Goal: Use online tool/utility: Use online tool/utility

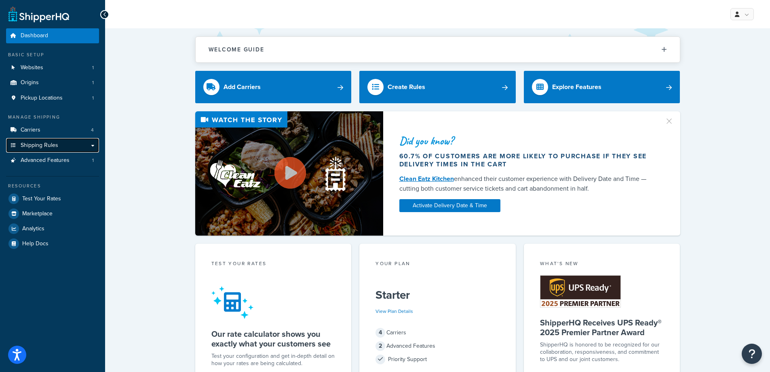
click at [62, 146] on link "Shipping Rules" at bounding box center [52, 145] width 93 height 15
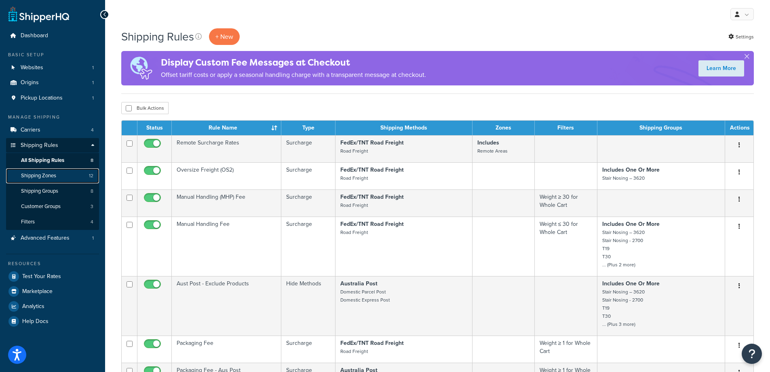
click at [50, 177] on span "Shipping Zones" at bounding box center [38, 175] width 35 height 7
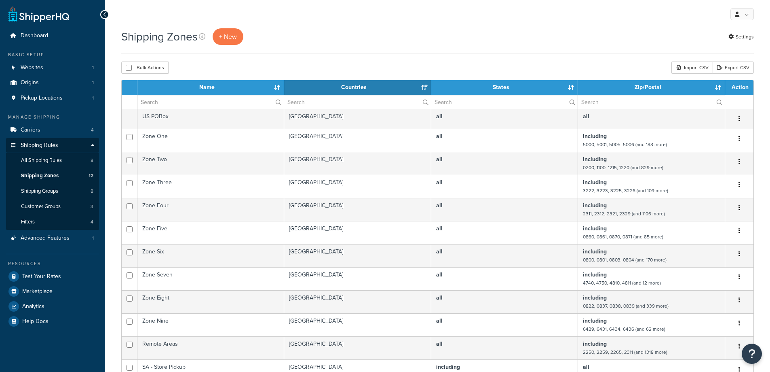
select select "15"
click at [41, 277] on span "Test Your Rates" at bounding box center [41, 276] width 39 height 7
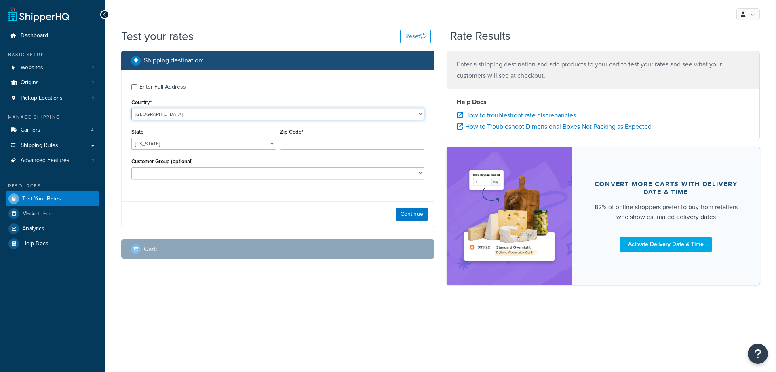
click at [173, 113] on select "United States United Kingdom Afghanistan Åland Islands Albania Algeria American…" at bounding box center [277, 114] width 293 height 12
select select "AU"
click at [131, 108] on select "United States United Kingdom Afghanistan Åland Islands Albania Algeria American…" at bounding box center [277, 114] width 293 height 12
click at [172, 145] on select "Australian Capital Territory New South Wales Northern Territory Queensland Sout…" at bounding box center [203, 143] width 145 height 12
select select "NT"
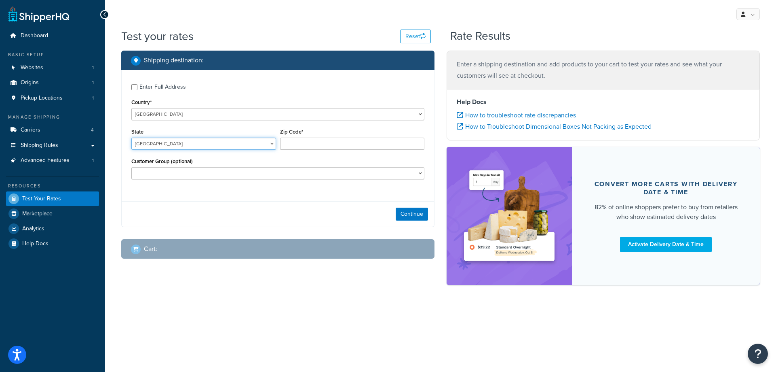
click at [131, 137] on select "Australian Capital Territory New South Wales Northern Territory Queensland Sout…" at bounding box center [203, 143] width 145 height 12
click at [298, 144] on input "Zip Code*" at bounding box center [352, 143] width 145 height 12
click at [298, 140] on input "Zip Code*" at bounding box center [352, 143] width 145 height 12
type input "0836"
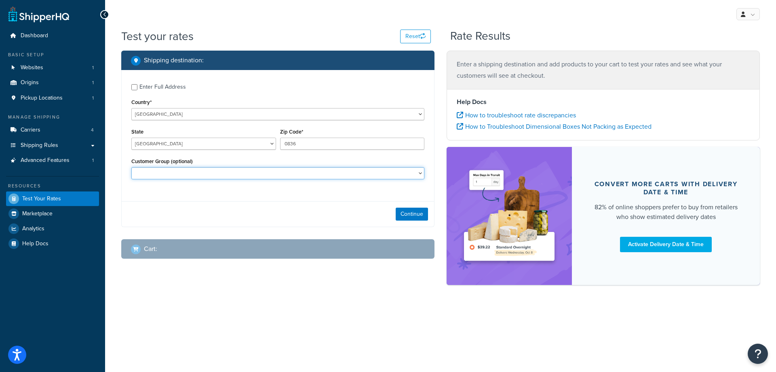
click at [304, 172] on select "Retail Wholesale" at bounding box center [277, 173] width 293 height 12
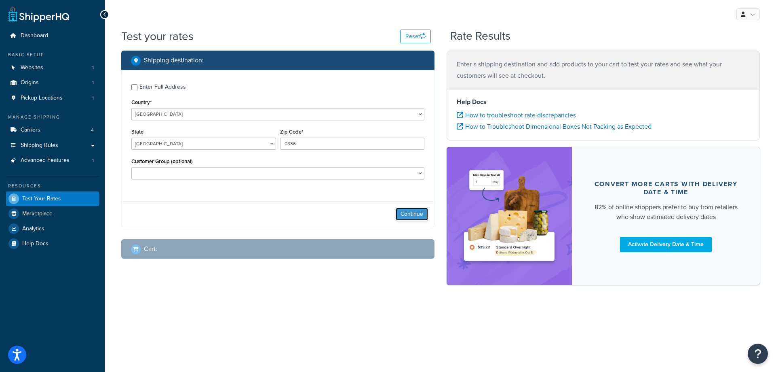
click at [420, 214] on button "Continue" at bounding box center [412, 213] width 32 height 13
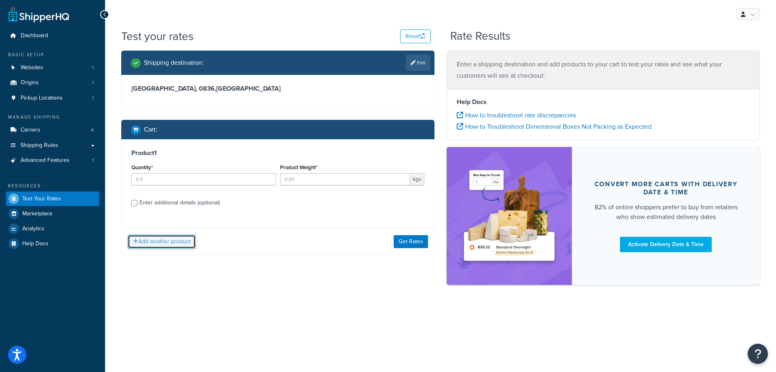
click at [173, 244] on button "Add another product" at bounding box center [162, 241] width 68 height 14
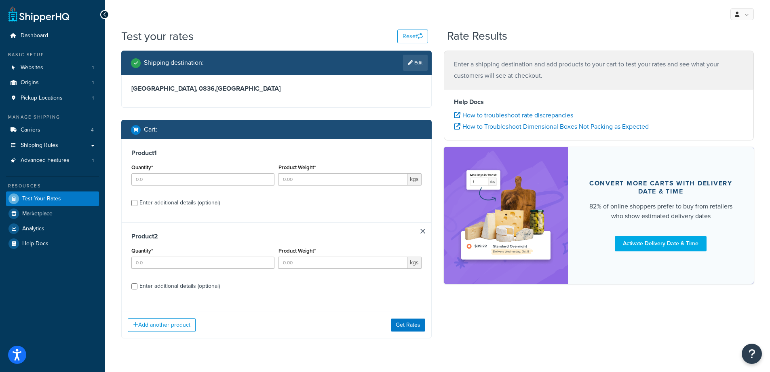
click at [207, 287] on div "Enter additional details (optional)" at bounding box center [179, 285] width 80 height 11
click at [137, 287] on input "Enter additional details (optional)" at bounding box center [134, 286] width 6 height 6
checkbox input "true"
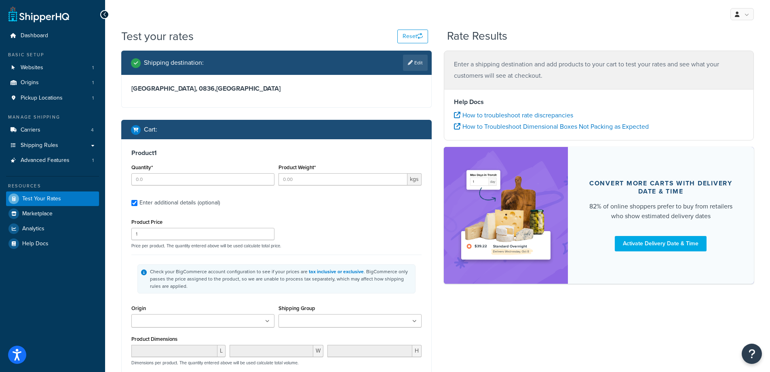
scroll to position [81, 0]
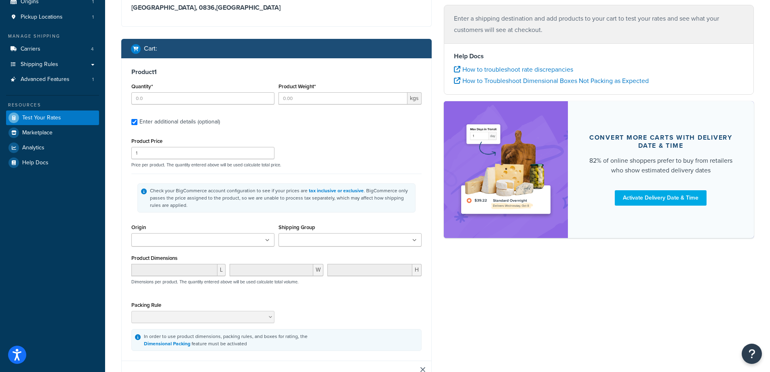
click at [349, 241] on ul at bounding box center [350, 239] width 143 height 13
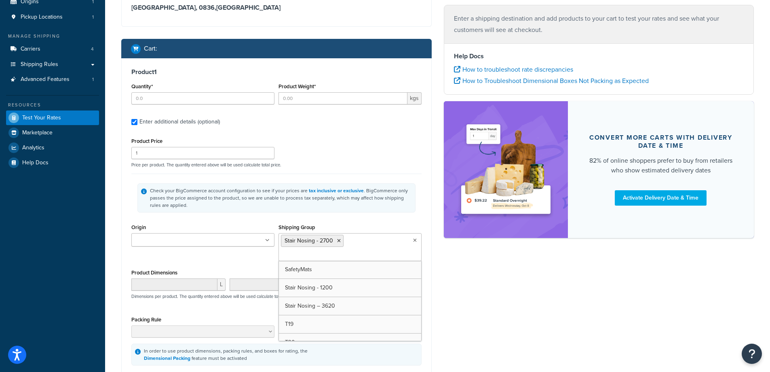
click at [376, 225] on div "Shipping Group Stair Nosing - 2700 SafetyMats Stair Nosing - 1200 Stair Nosing …" at bounding box center [350, 241] width 143 height 39
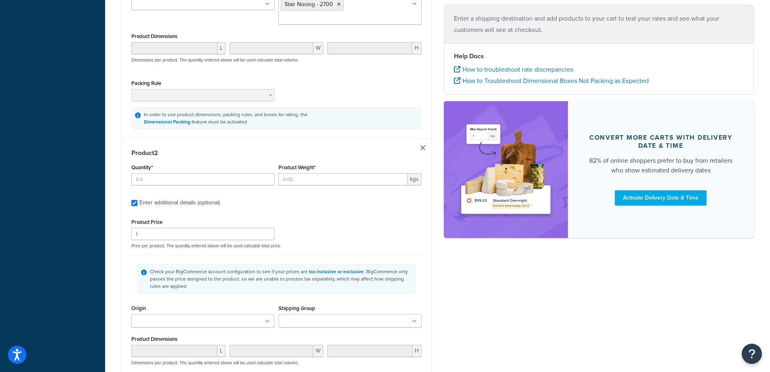
scroll to position [323, 0]
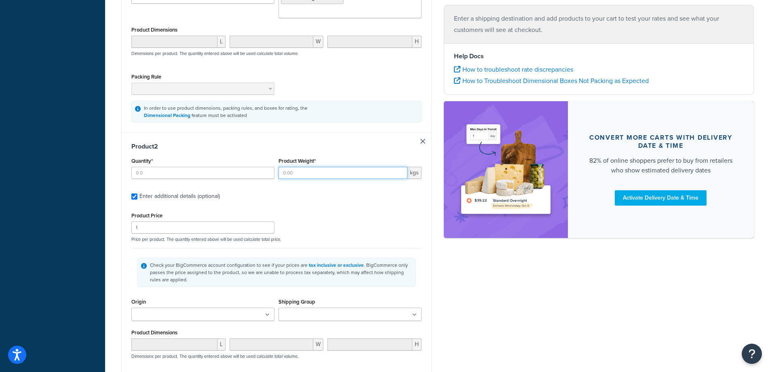
click at [294, 175] on input "Product Weight*" at bounding box center [343, 173] width 129 height 12
type input "25"
click at [312, 212] on div "Product Price 1 Price per product. The quantity entered above will be used calc…" at bounding box center [276, 226] width 294 height 32
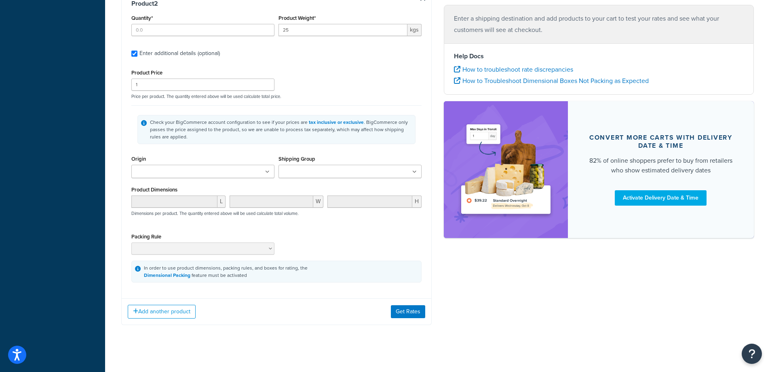
scroll to position [472, 0]
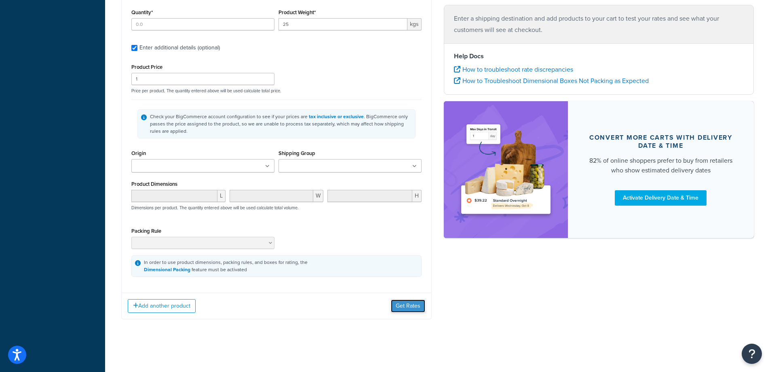
click at [414, 302] on button "Get Rates" at bounding box center [408, 305] width 34 height 13
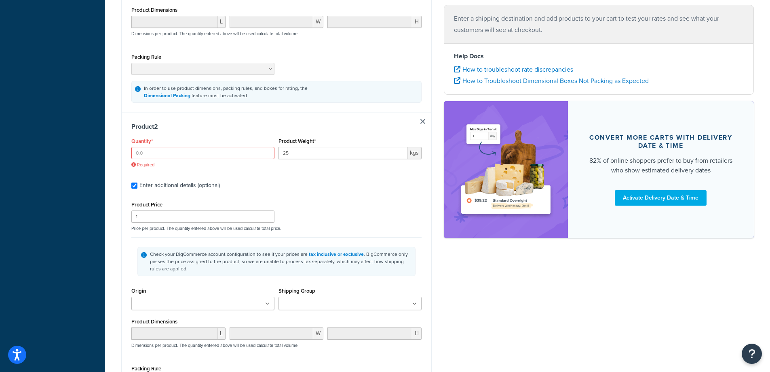
scroll to position [350, 0]
click at [144, 156] on input "Quantity*" at bounding box center [202, 155] width 143 height 12
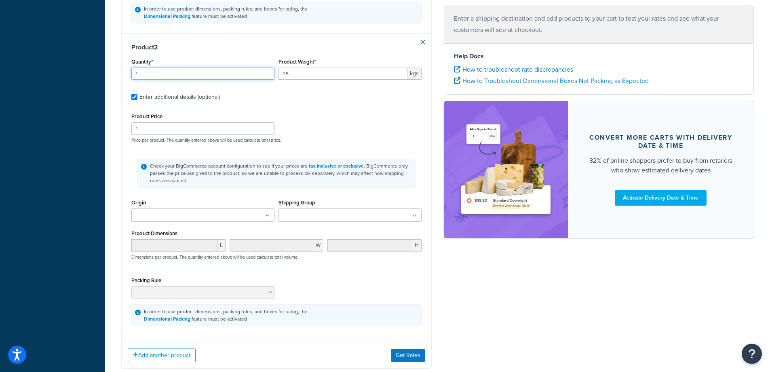
scroll to position [481, 0]
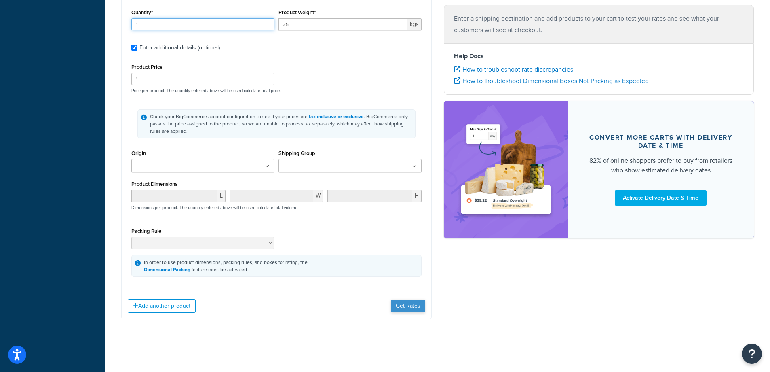
type input "1"
click at [393, 308] on button "Get Rates" at bounding box center [408, 305] width 34 height 13
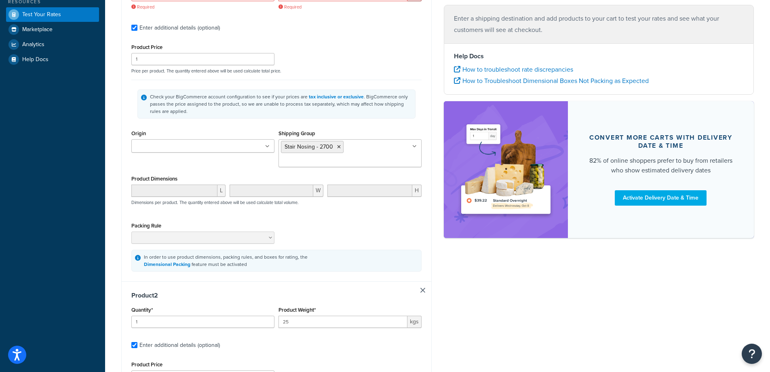
scroll to position [198, 0]
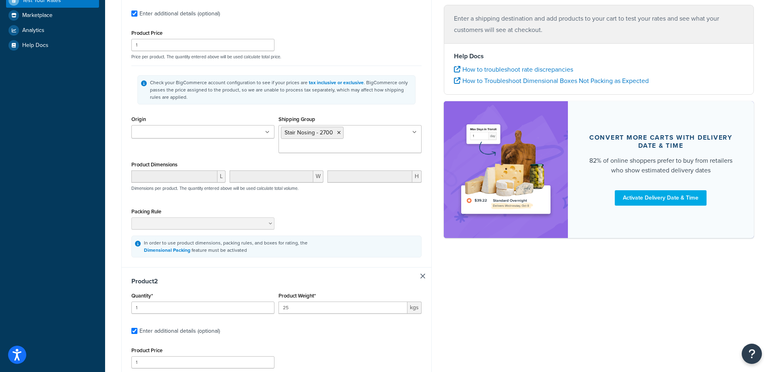
click at [420, 277] on link at bounding box center [422, 275] width 5 height 5
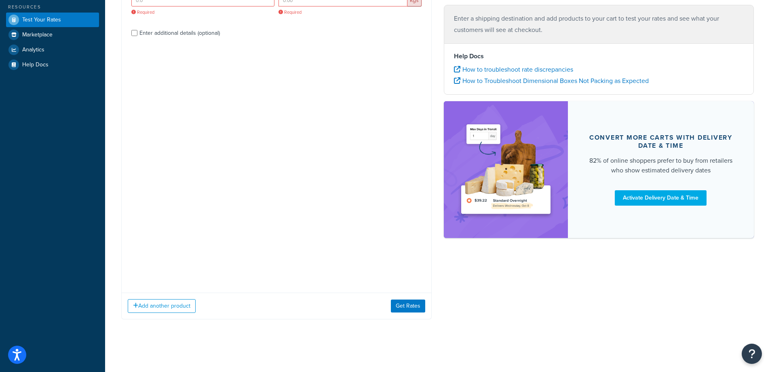
scroll to position [0, 0]
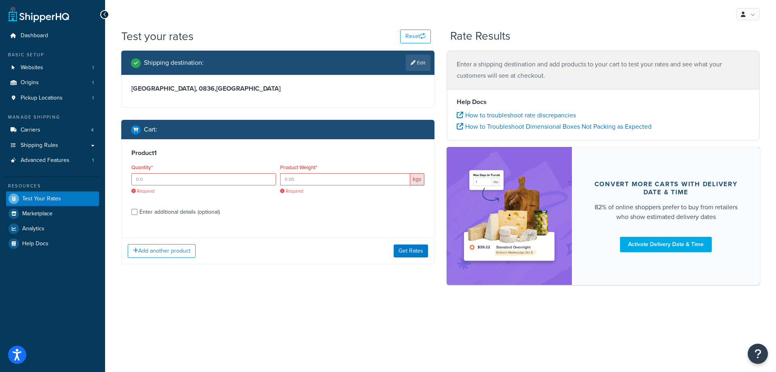
click at [196, 213] on div "Enter additional details (optional)" at bounding box center [179, 211] width 80 height 11
click at [137, 213] on input "Enter additional details (optional)" at bounding box center [134, 212] width 6 height 6
checkbox input "true"
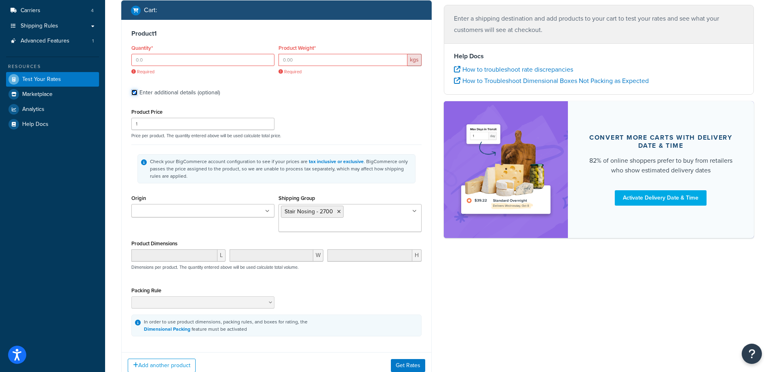
scroll to position [98, 0]
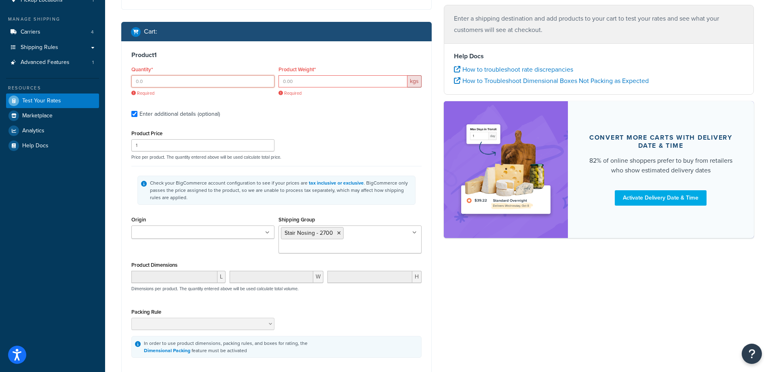
click at [178, 79] on input "Quantity*" at bounding box center [202, 81] width 143 height 12
type input "1"
click at [306, 76] on input "Product Weight*" at bounding box center [343, 81] width 129 height 12
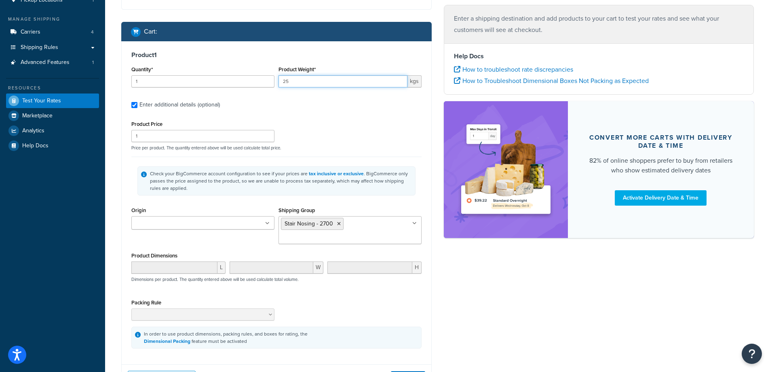
type input "25"
click at [365, 129] on div "Product Price 1 Price per product. The quantity entered above will be used calc…" at bounding box center [276, 134] width 294 height 32
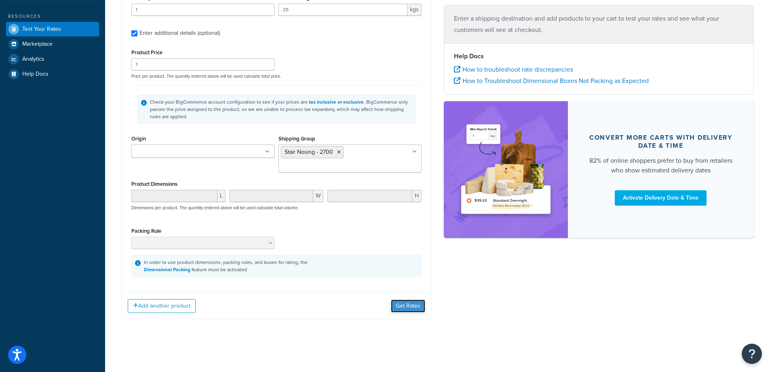
click at [403, 305] on button "Get Rates" at bounding box center [408, 305] width 34 height 13
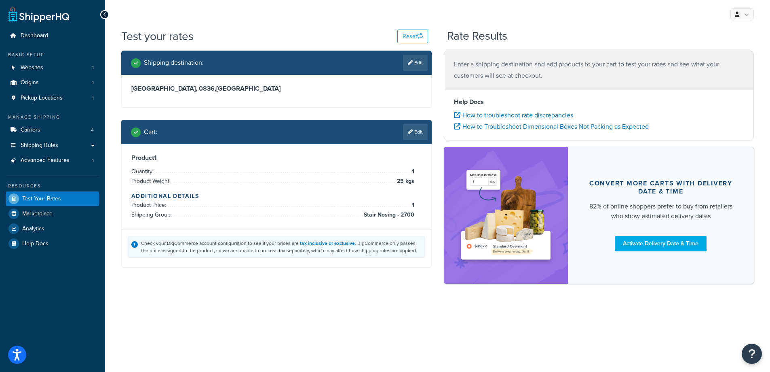
scroll to position [0, 0]
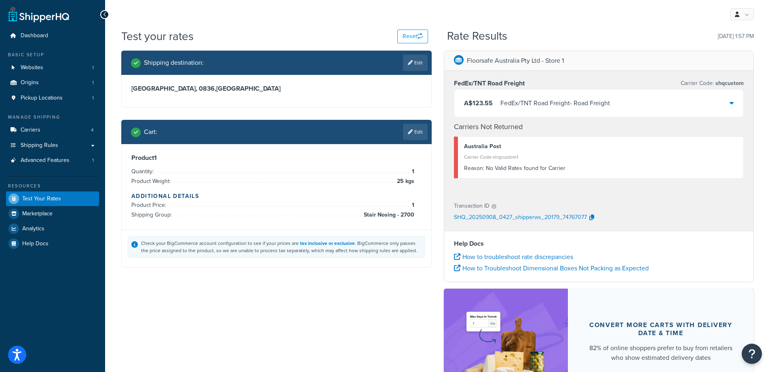
click at [735, 97] on div "A$123.55 FedEx/TNT Road Freight - Road Freight" at bounding box center [598, 102] width 289 height 27
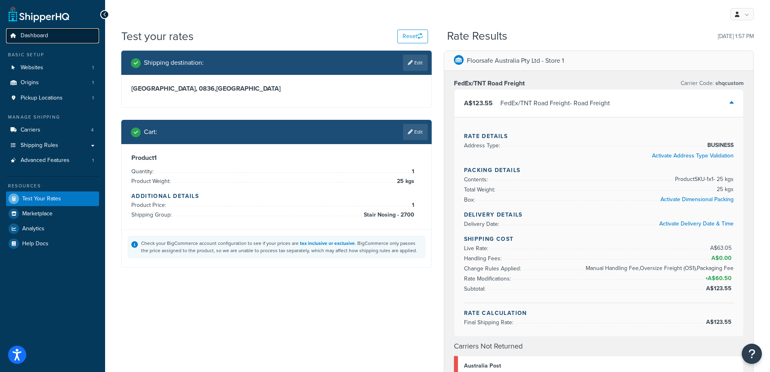
click at [35, 35] on span "Dashboard" at bounding box center [34, 35] width 27 height 7
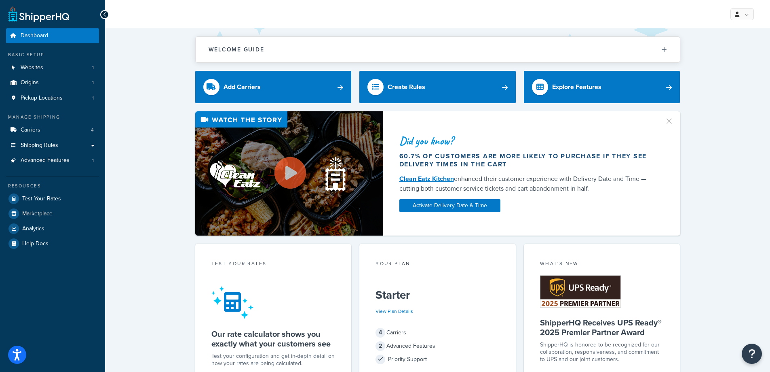
click at [32, 15] on link at bounding box center [38, 14] width 61 height 16
click at [105, 15] on icon at bounding box center [105, 15] width 4 height 6
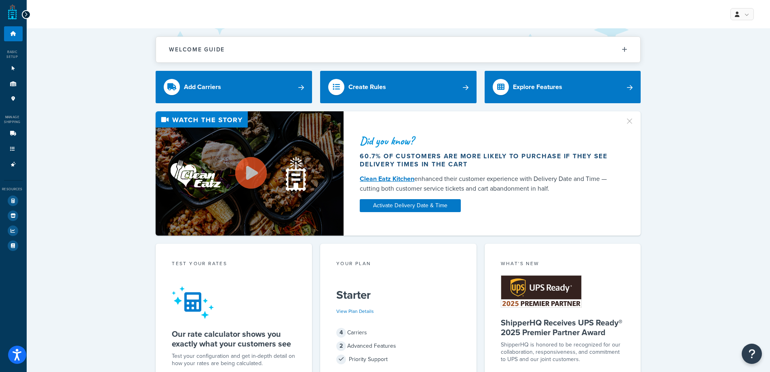
click at [28, 15] on div at bounding box center [26, 14] width 9 height 9
